Goal: Transaction & Acquisition: Purchase product/service

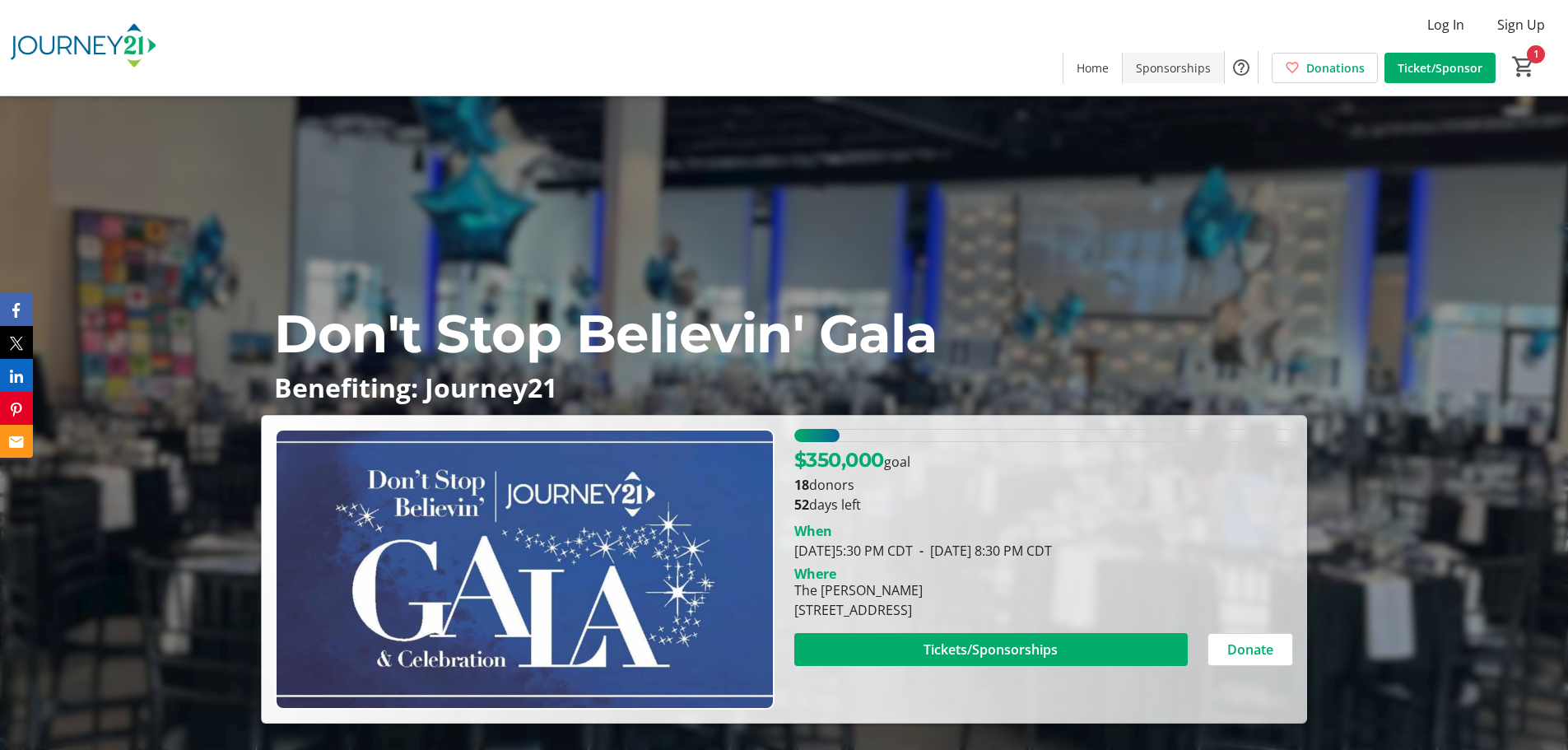
click at [1151, 65] on span "Sponsorships" at bounding box center [1174, 67] width 75 height 17
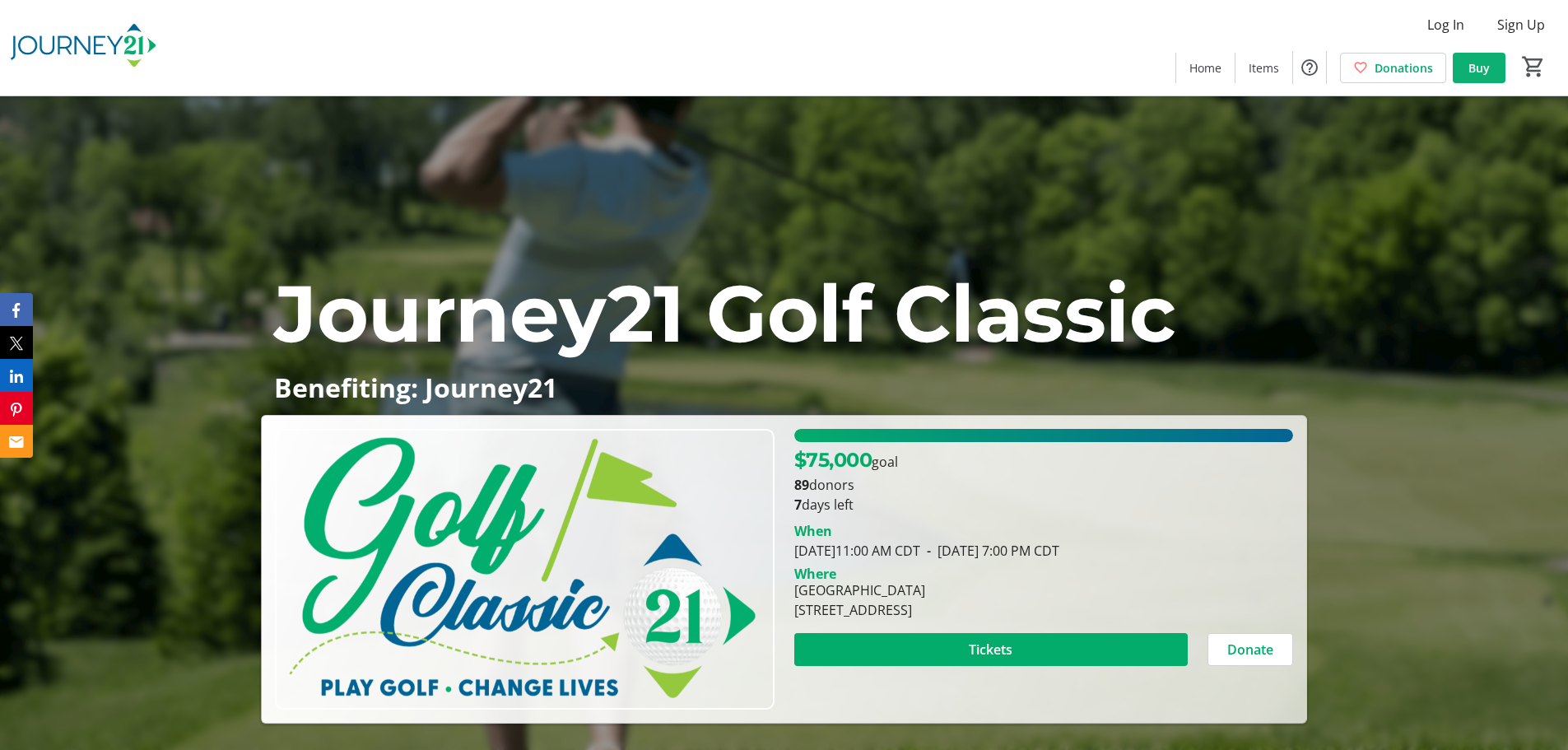
click at [1483, 61] on span "Buy" at bounding box center [1479, 67] width 22 height 17
click at [1481, 70] on span "Buy" at bounding box center [1479, 67] width 22 height 17
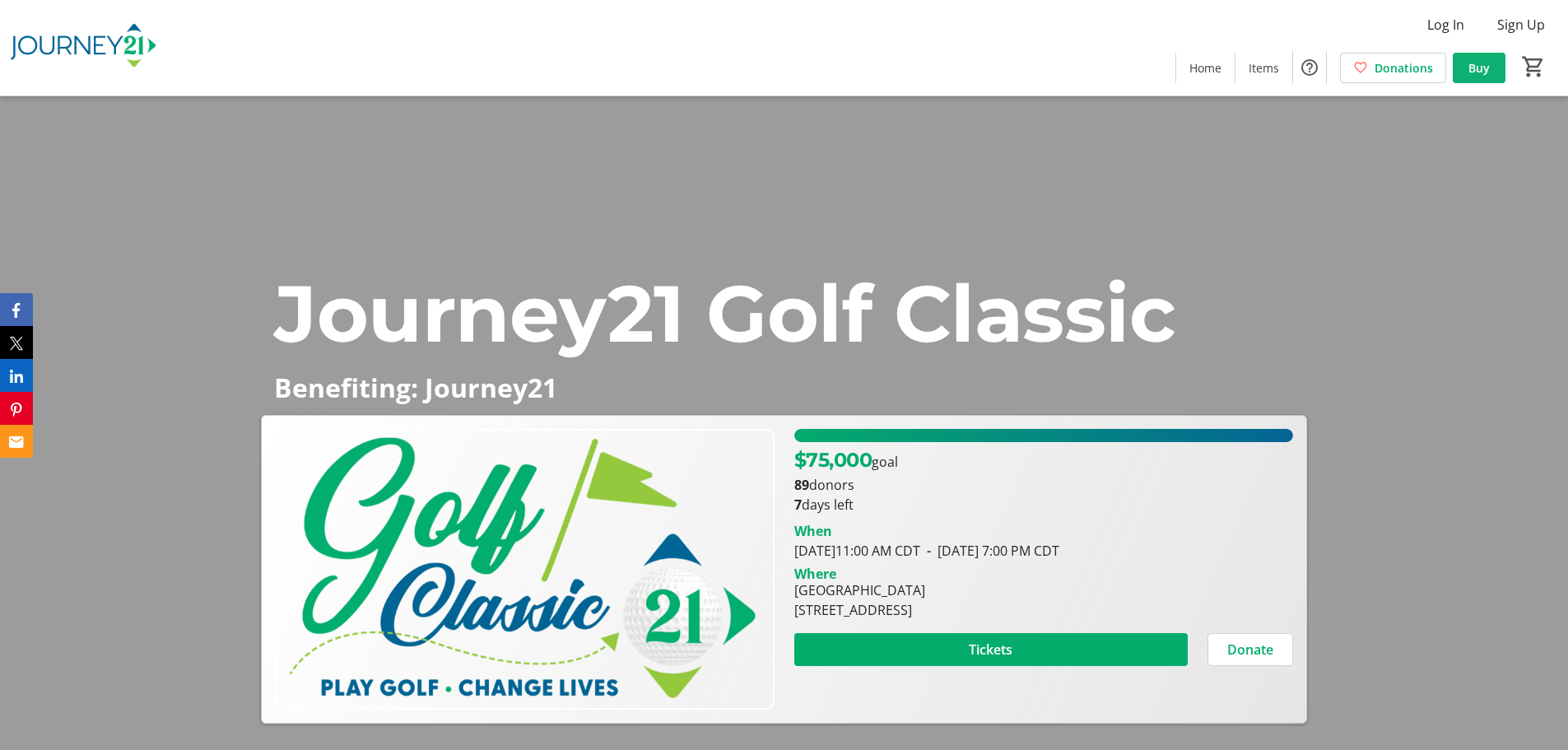
click at [1462, 59] on span at bounding box center [1478, 67] width 52 height 40
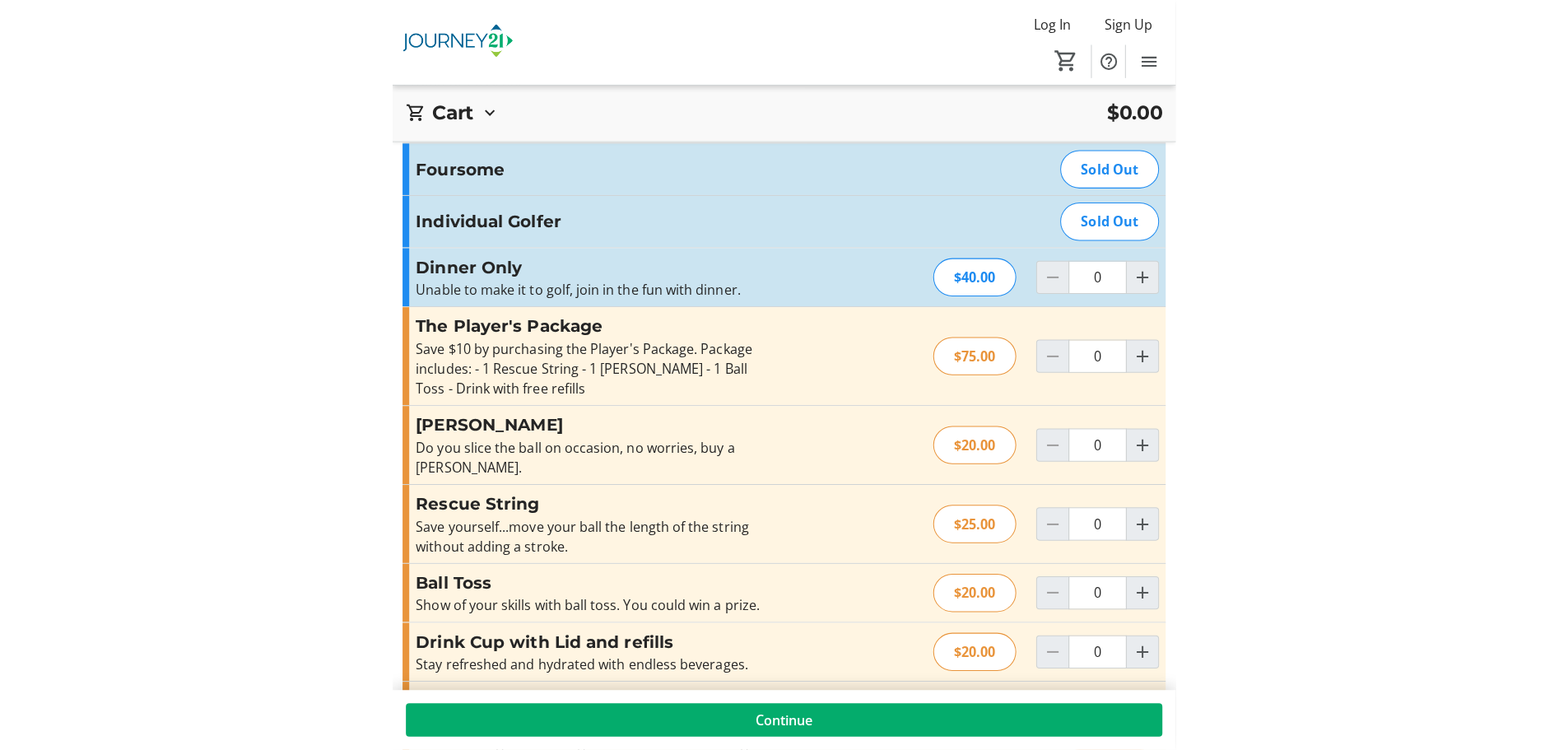
scroll to position [82, 0]
